Goal: Information Seeking & Learning: Learn about a topic

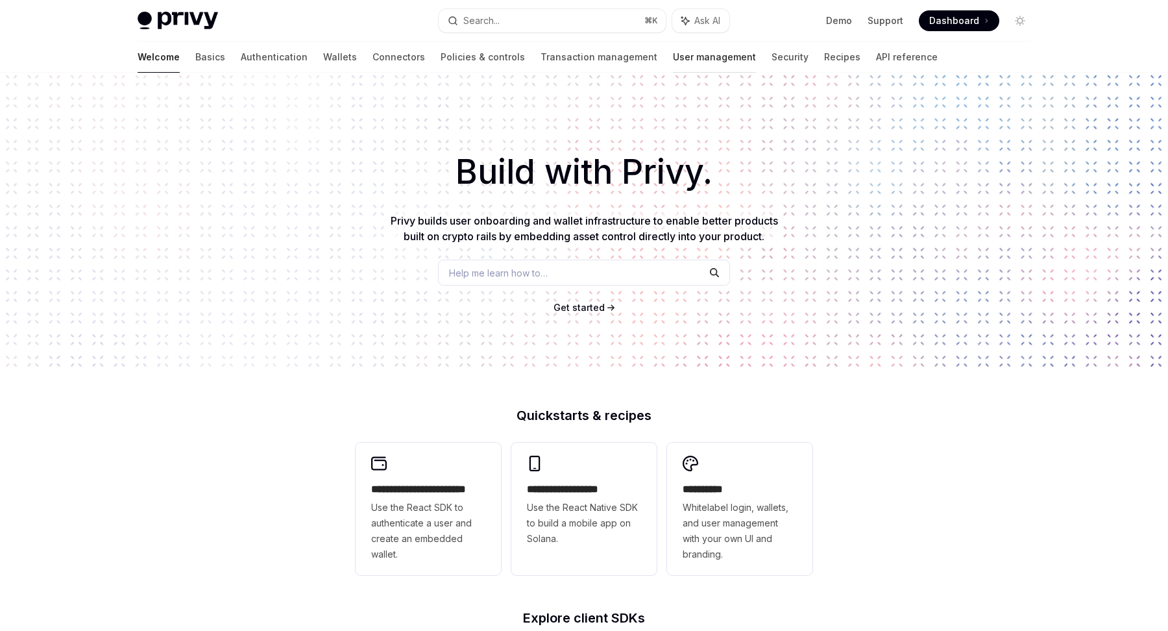
click at [673, 55] on link "User management" at bounding box center [714, 57] width 83 height 31
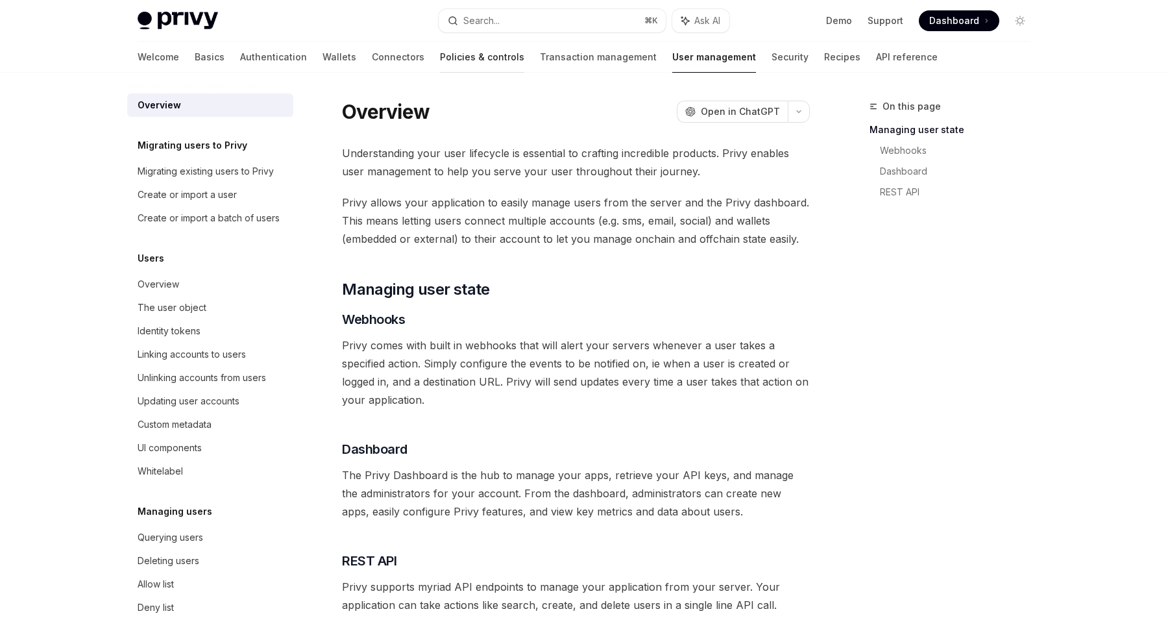
click at [451, 69] on link "Policies & controls" at bounding box center [482, 57] width 84 height 31
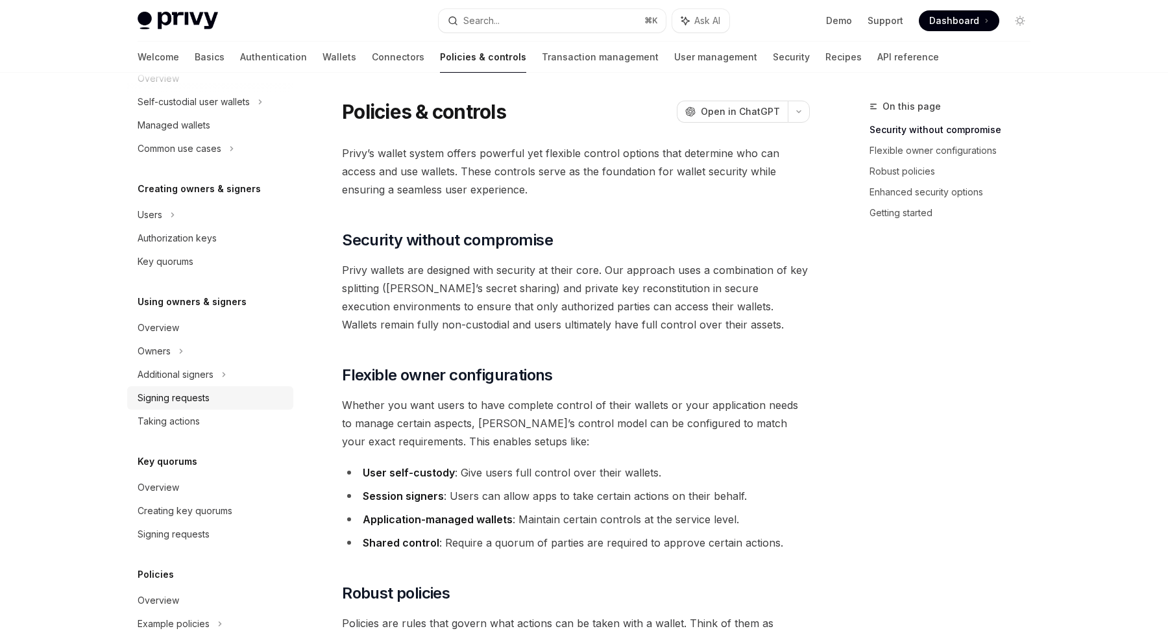
scroll to position [283, 0]
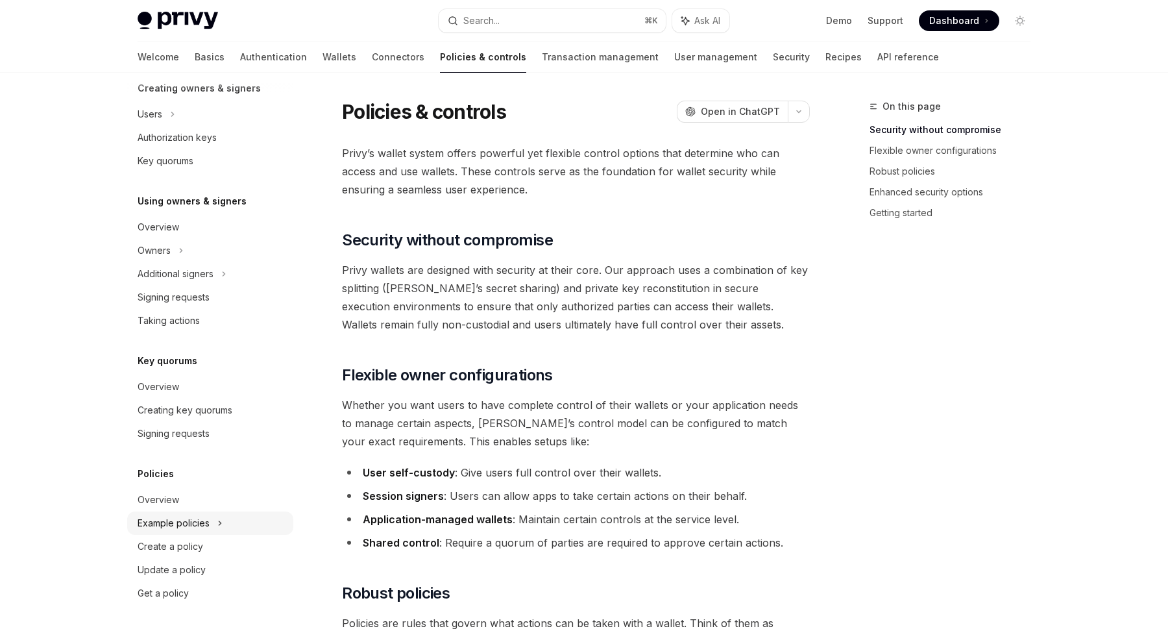
click at [163, 9] on div "Example policies" at bounding box center [194, 2] width 112 height 16
type textarea "*"
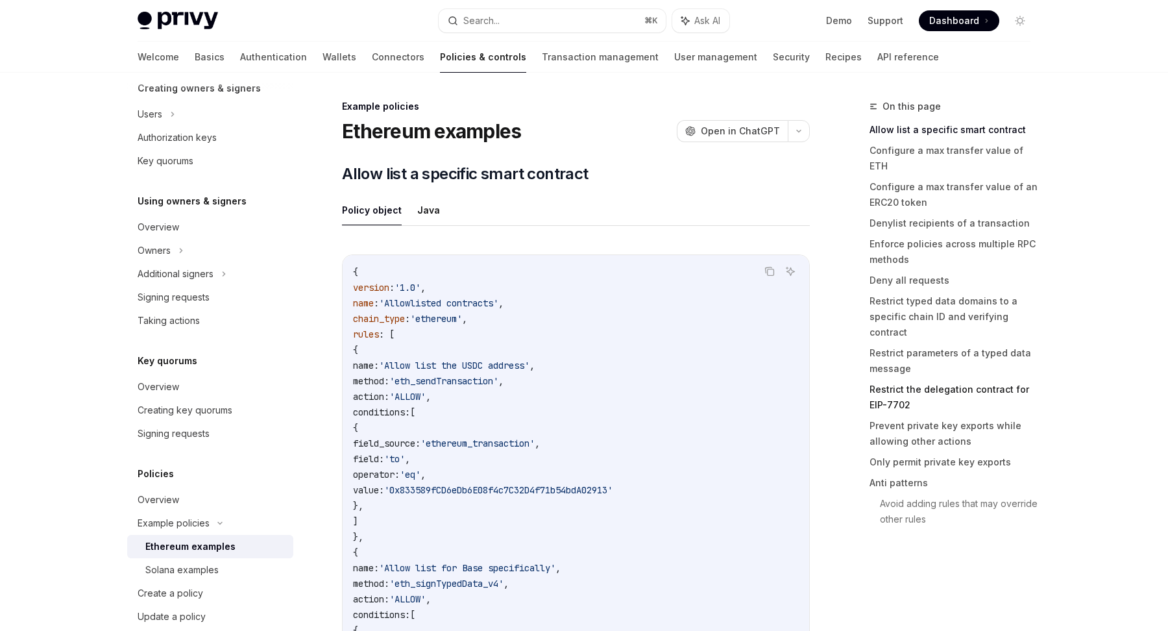
click at [892, 379] on link "Restrict the delegation contract for EIP-7702" at bounding box center [954, 397] width 171 height 36
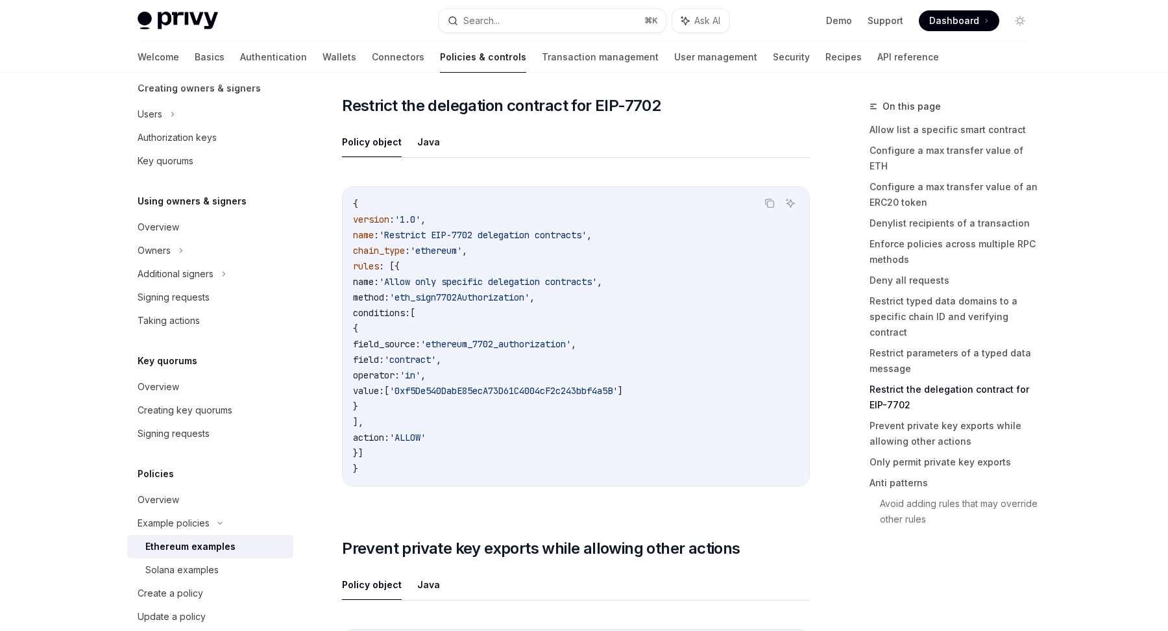
scroll to position [5380, 0]
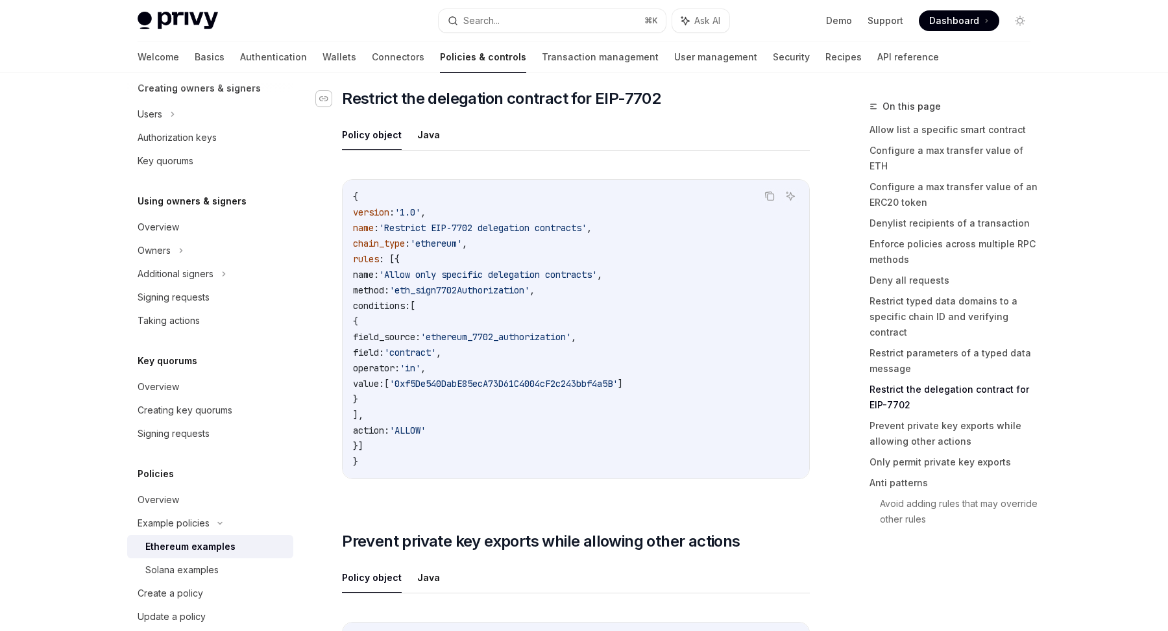
click at [328, 106] on div "Navigate to header" at bounding box center [324, 99] width 16 height 16
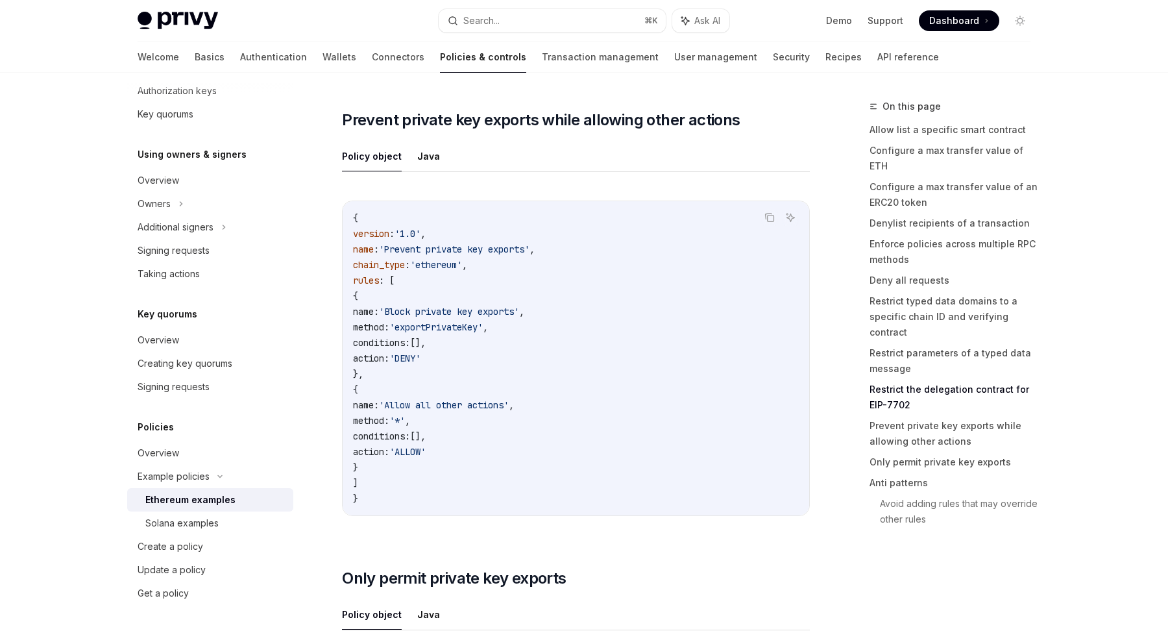
scroll to position [5825, 0]
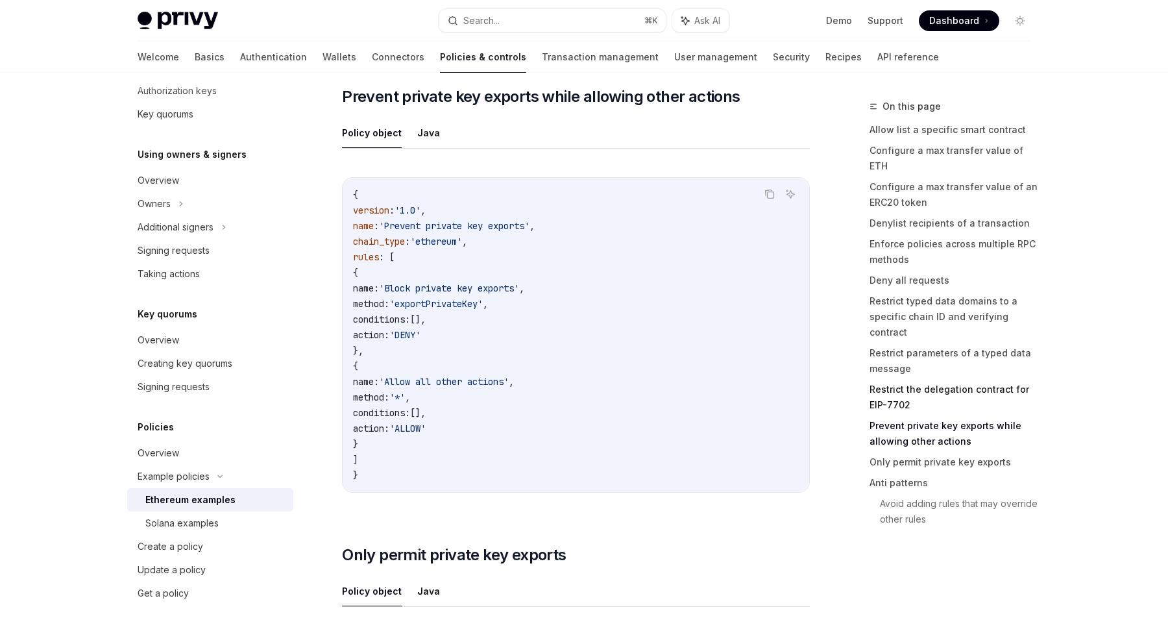
click at [879, 379] on link "Restrict the delegation contract for EIP-7702" at bounding box center [954, 397] width 171 height 36
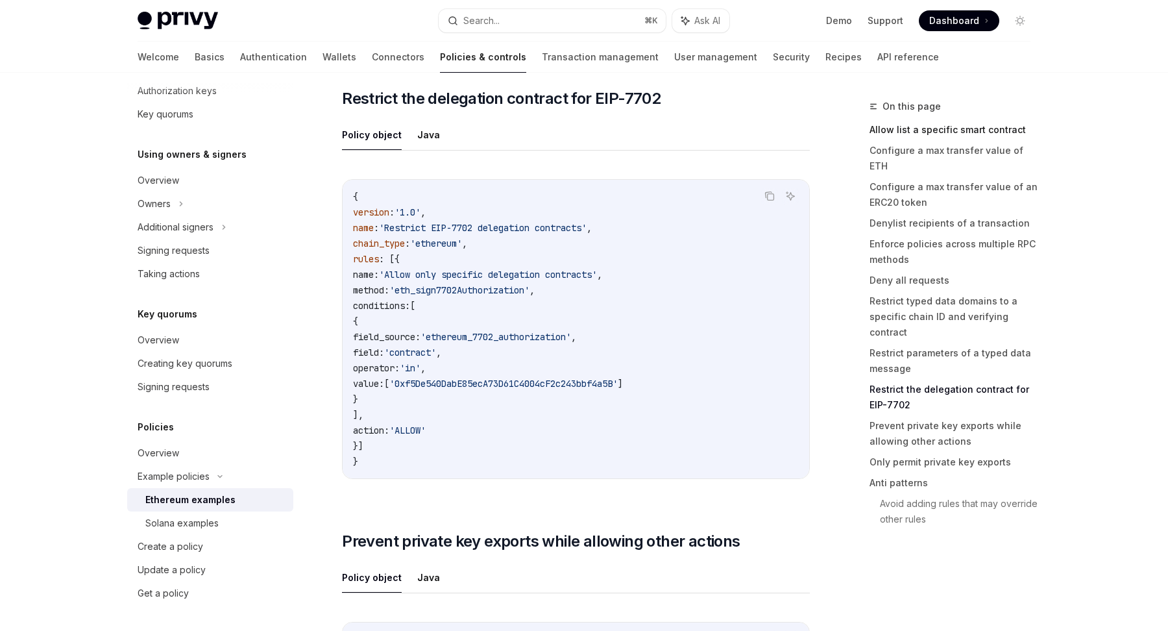
scroll to position [5380, 0]
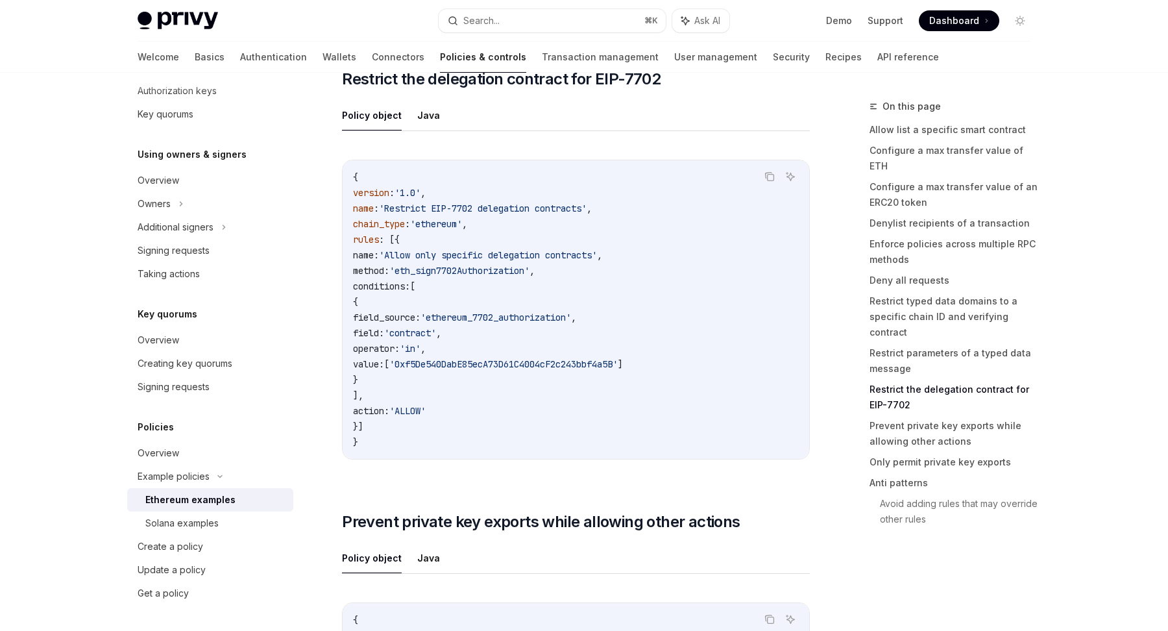
scroll to position [5396, 0]
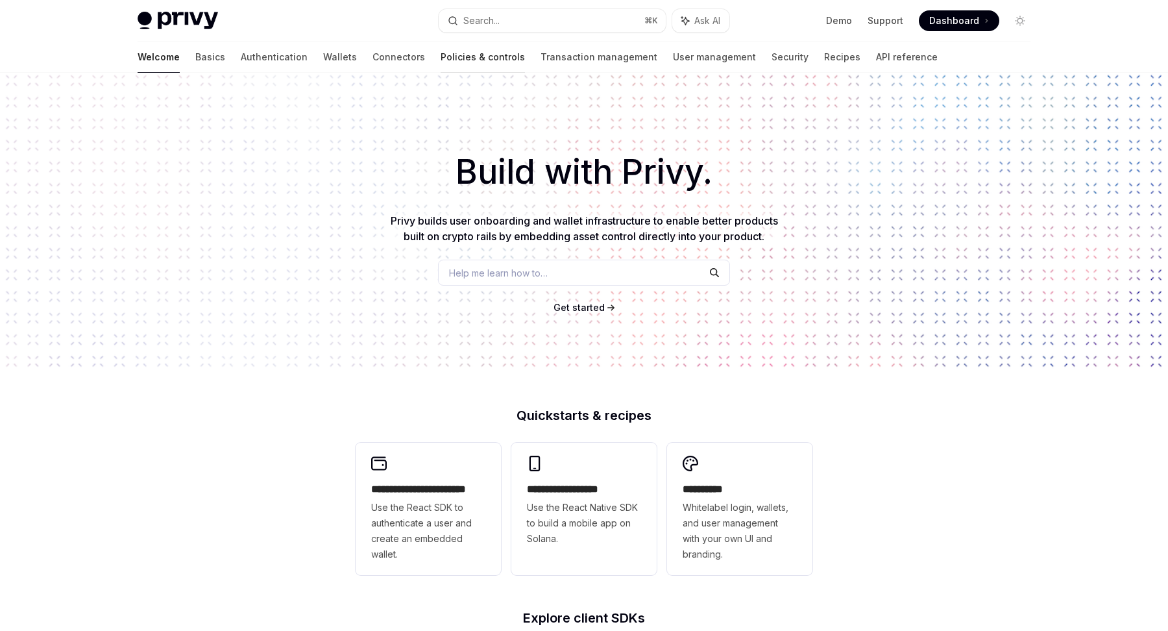
click at [444, 52] on link "Policies & controls" at bounding box center [483, 57] width 84 height 31
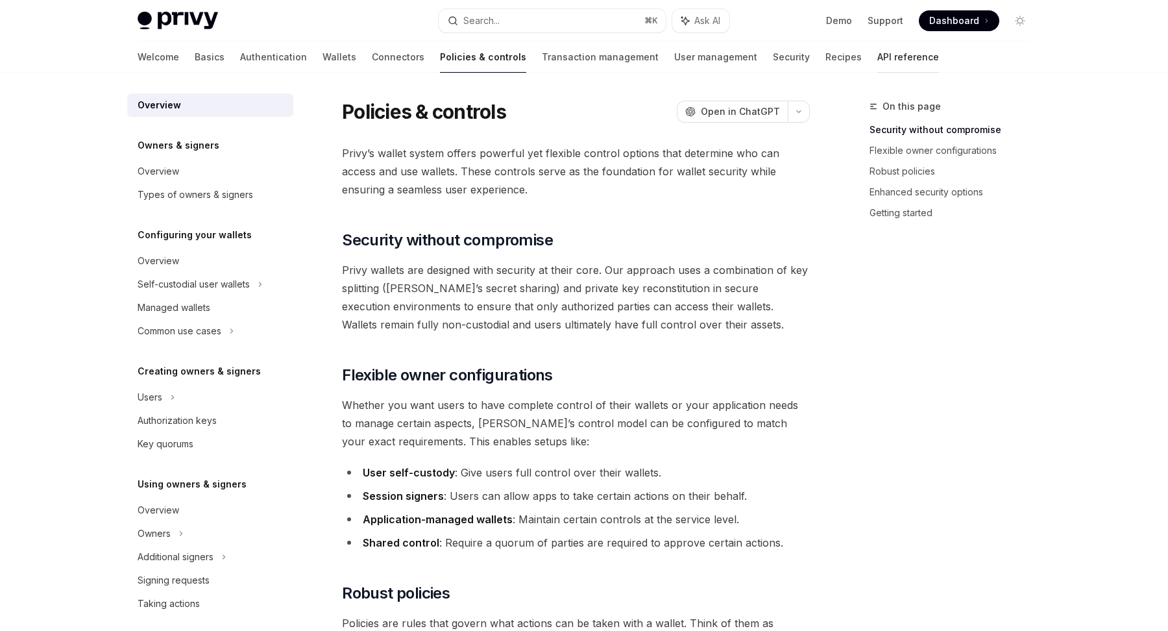
click at [877, 64] on link "API reference" at bounding box center [908, 57] width 62 height 31
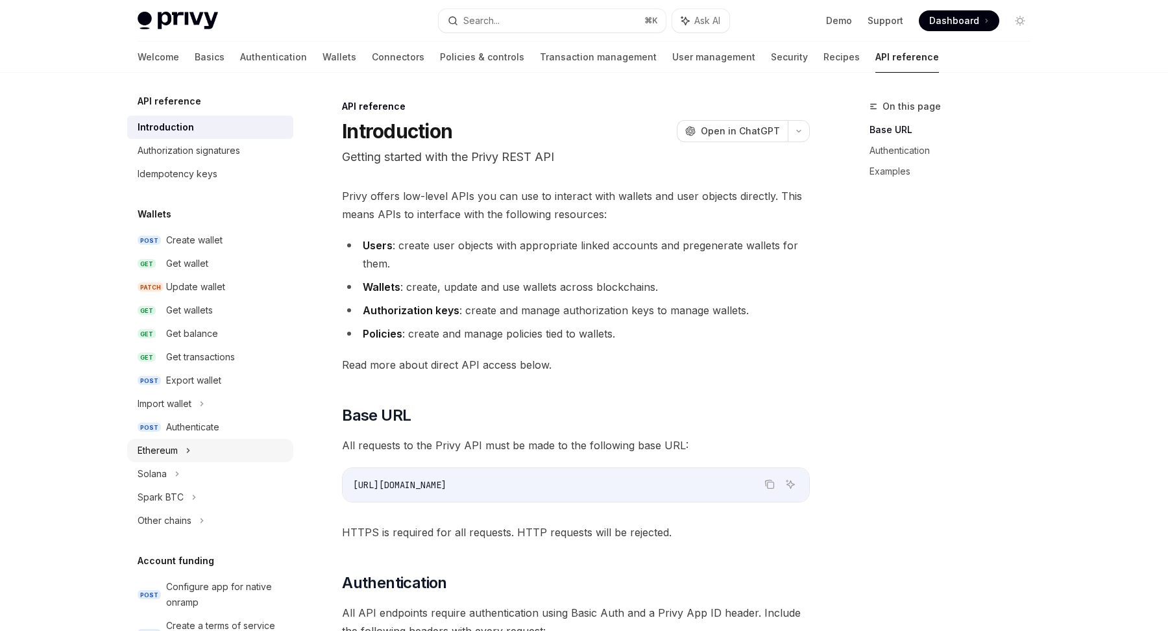
click at [160, 451] on div "Ethereum" at bounding box center [158, 451] width 40 height 16
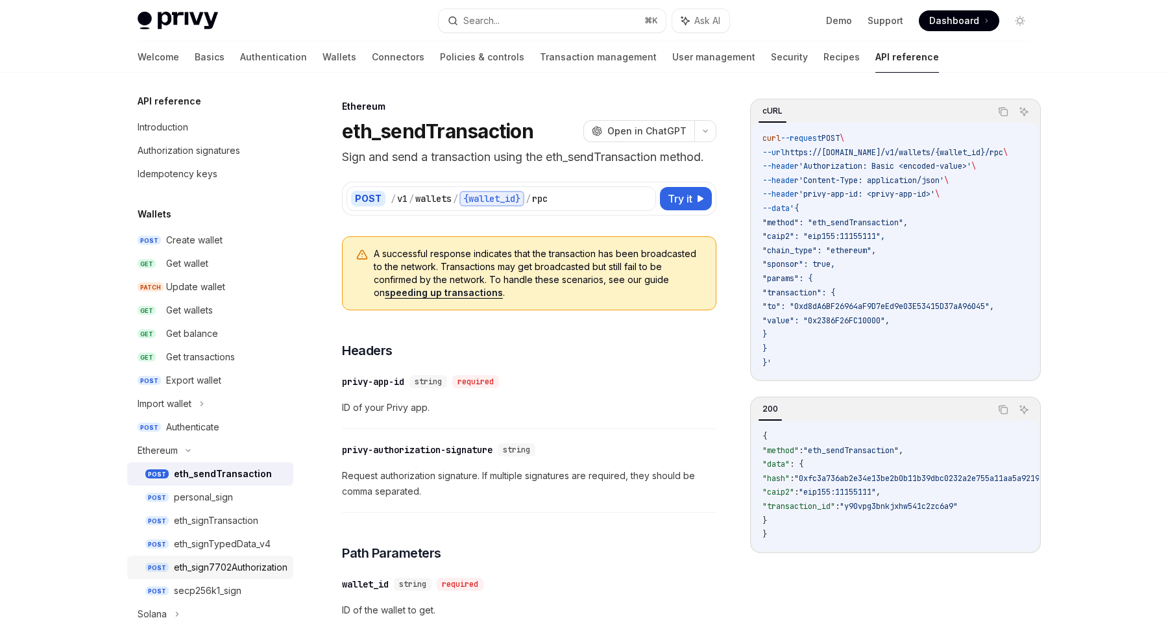
click at [191, 571] on div "eth_sign7702Authorization" at bounding box center [231, 567] width 114 height 16
type textarea "*"
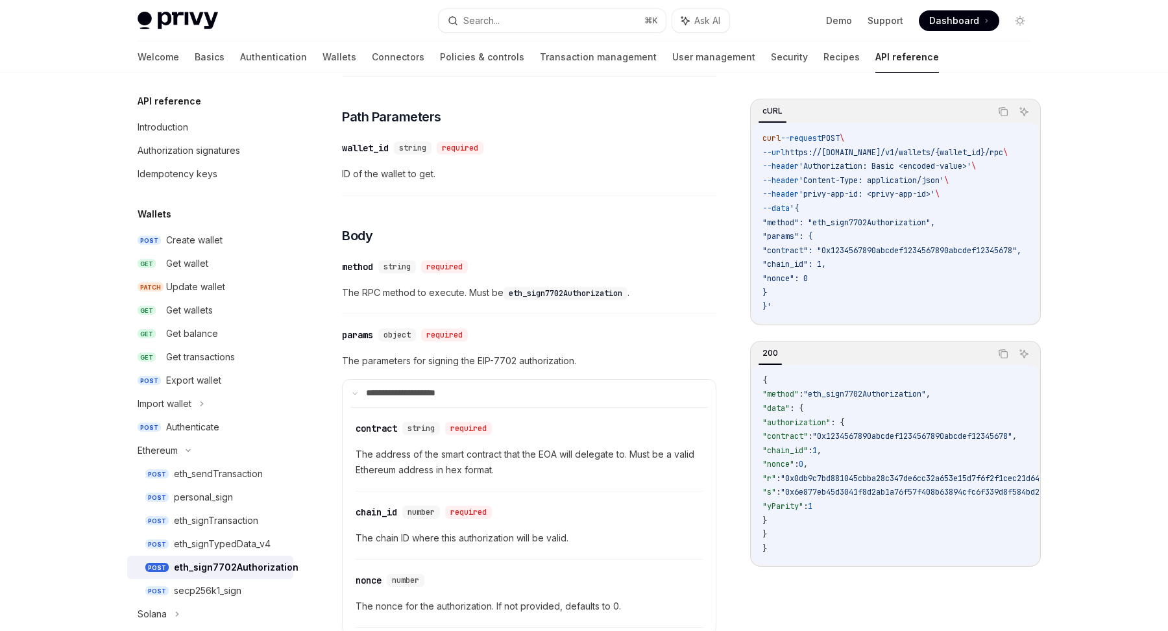
scroll to position [342, 0]
